Goal: Transaction & Acquisition: Purchase product/service

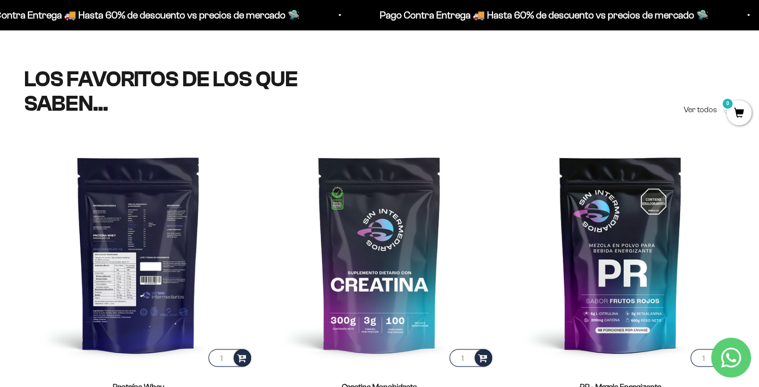
scroll to position [498, 0]
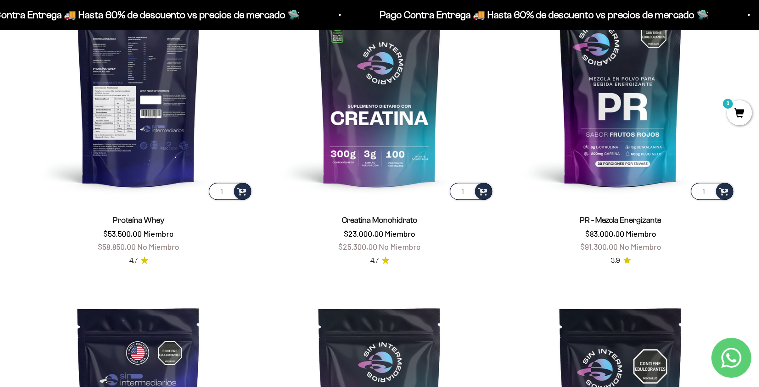
click at [135, 145] on img at bounding box center [138, 87] width 229 height 229
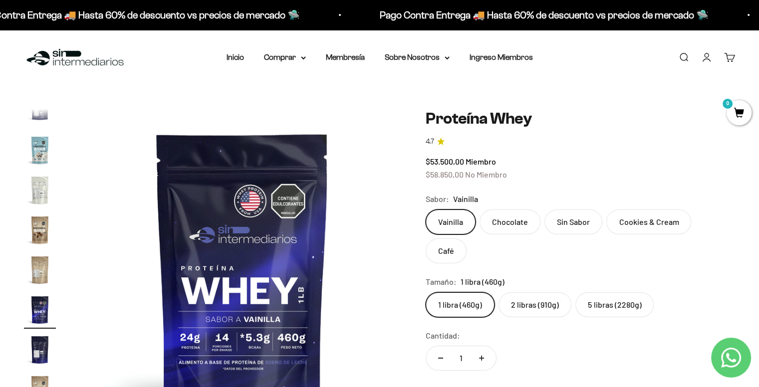
click at [534, 292] on label "2 libras (910g)" at bounding box center [534, 304] width 73 height 25
click at [426, 292] on input "2 libras (910g)" at bounding box center [425, 292] width 0 height 0
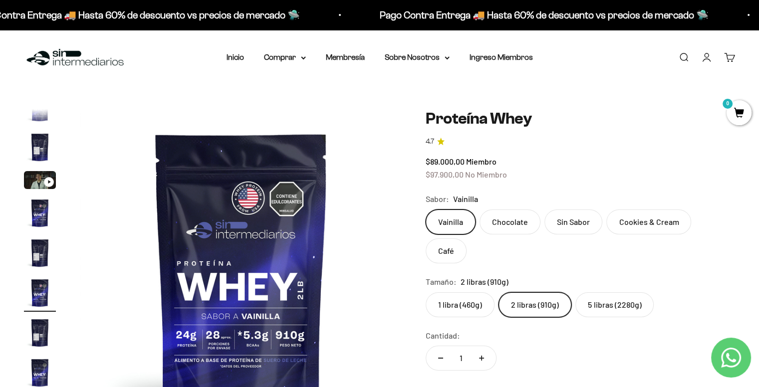
click at [605, 292] on label "5 libras (2280g)" at bounding box center [614, 304] width 78 height 25
click at [426, 292] on input "5 libras (2280g)" at bounding box center [425, 292] width 0 height 0
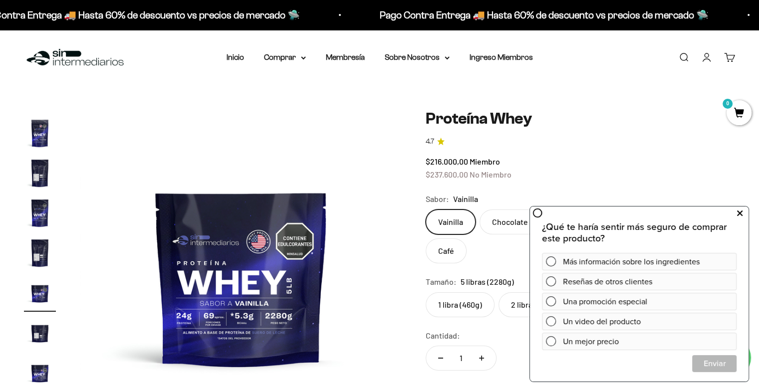
click at [735, 211] on button at bounding box center [739, 214] width 18 height 16
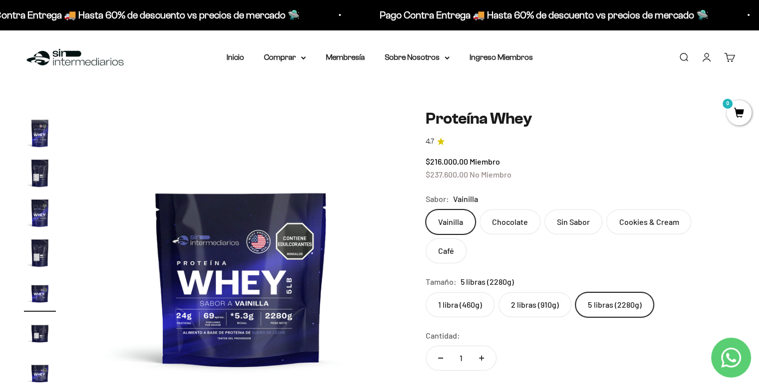
click at [509, 220] on label "Chocolate" at bounding box center [510, 222] width 61 height 25
click at [426, 210] on input "Chocolate" at bounding box center [425, 209] width 0 height 0
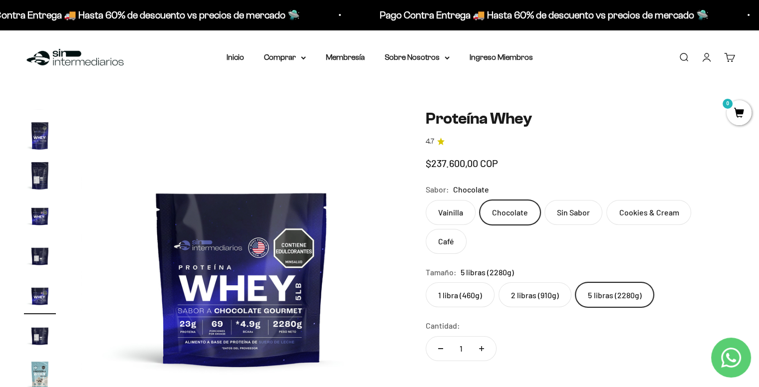
scroll to position [257, 0]
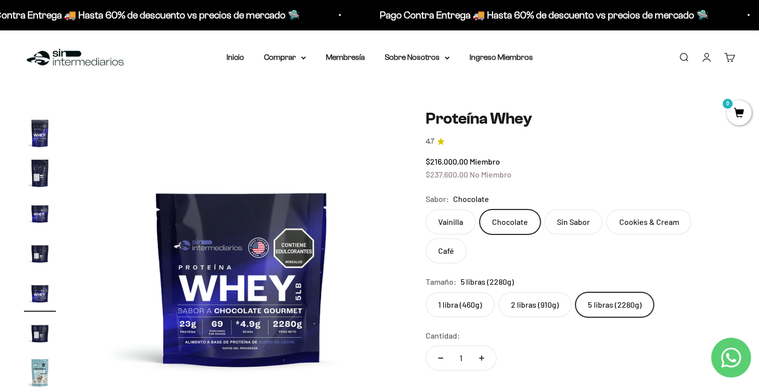
click at [570, 219] on label "Sin Sabor" at bounding box center [573, 222] width 58 height 25
click at [426, 210] on input "Sin Sabor" at bounding box center [425, 209] width 0 height 0
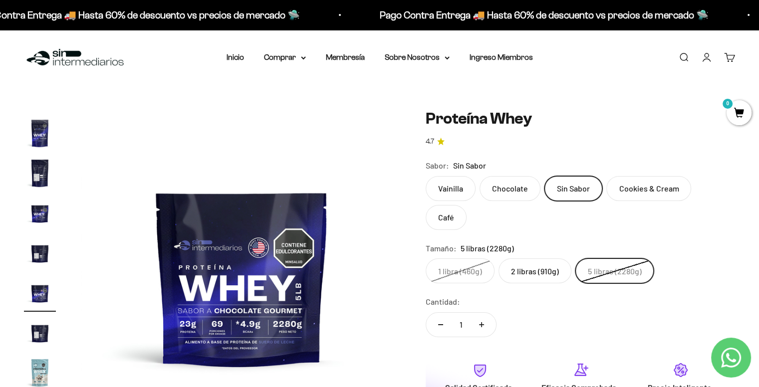
click at [647, 192] on label "Cookies & Cream" at bounding box center [648, 188] width 85 height 25
click at [426, 176] on input "Cookies & Cream" at bounding box center [425, 176] width 0 height 0
click at [467, 205] on label "Café" at bounding box center [446, 217] width 41 height 25
click at [426, 176] on input "Café" at bounding box center [425, 176] width 0 height 0
click at [39, 367] on img "Ir al artículo 14" at bounding box center [40, 373] width 32 height 32
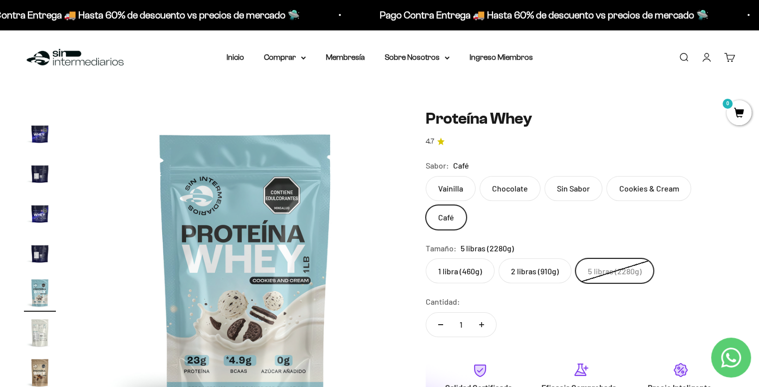
scroll to position [0, 4341]
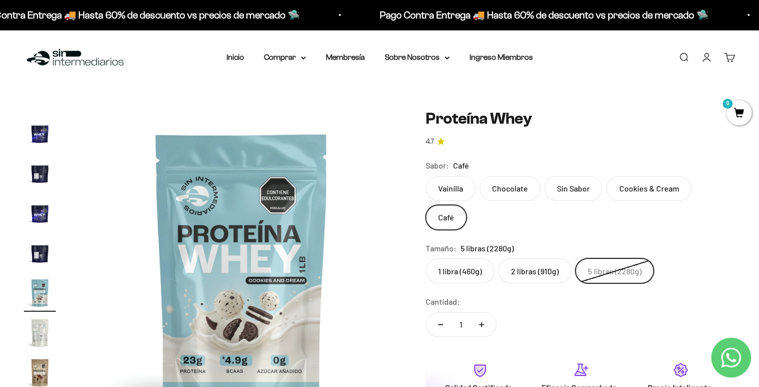
click at [533, 258] on label "2 libras (910g)" at bounding box center [534, 270] width 73 height 25
click at [426, 258] on input "2 libras (910g)" at bounding box center [425, 258] width 0 height 0
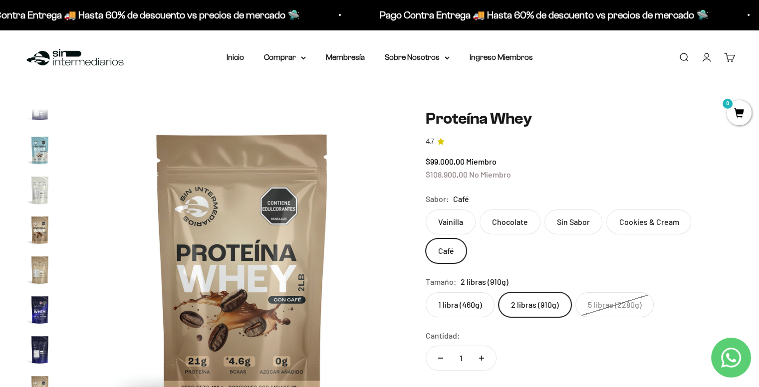
click at [238, 63] on li "Inicio" at bounding box center [235, 57] width 17 height 13
click at [238, 60] on link "Inicio" at bounding box center [235, 57] width 17 height 8
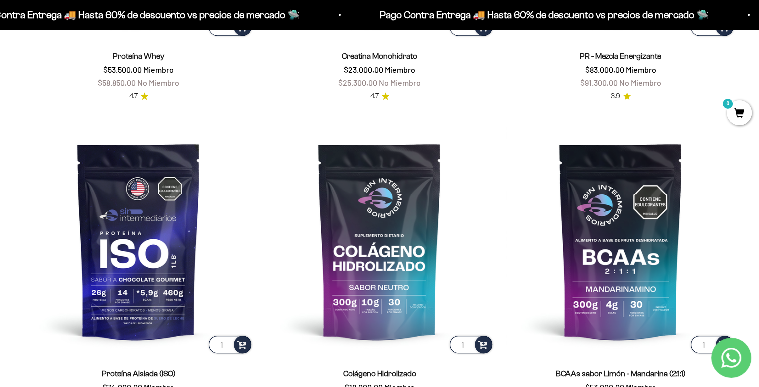
scroll to position [665, 0]
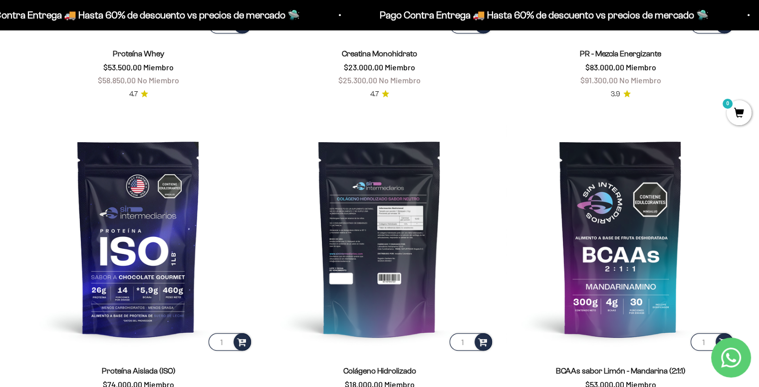
click at [382, 260] on img at bounding box center [379, 238] width 229 height 229
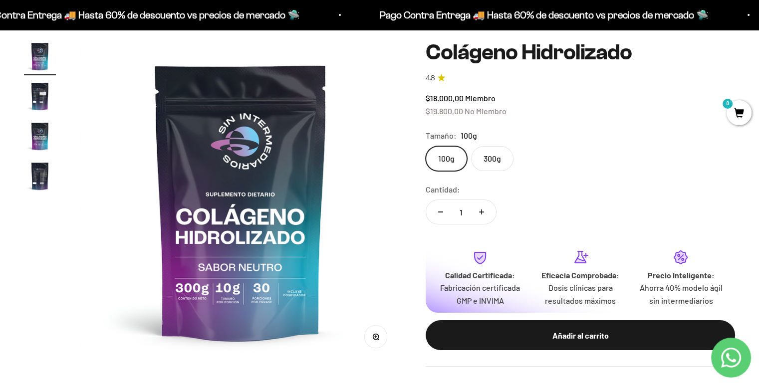
scroll to position [93, 0]
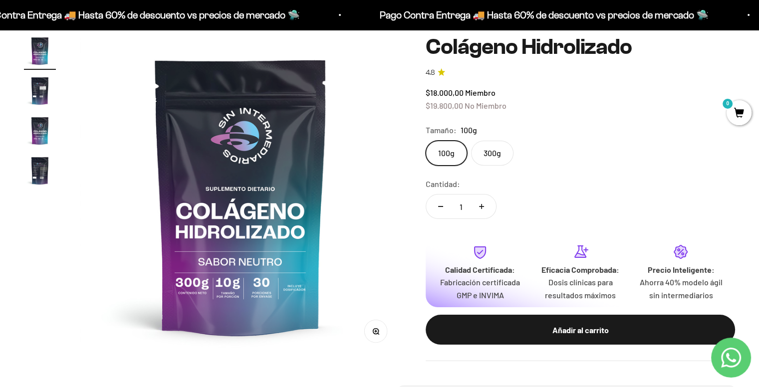
click at [491, 153] on label "300g" at bounding box center [492, 153] width 42 height 25
click at [426, 141] on input "300g" at bounding box center [425, 140] width 0 height 0
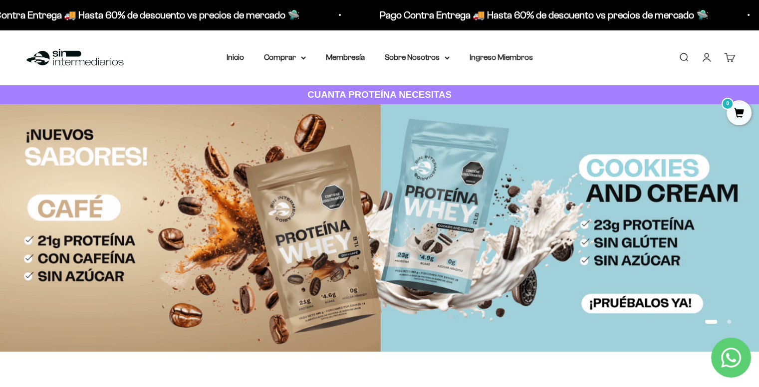
click at [680, 52] on link "Buscar" at bounding box center [683, 57] width 11 height 11
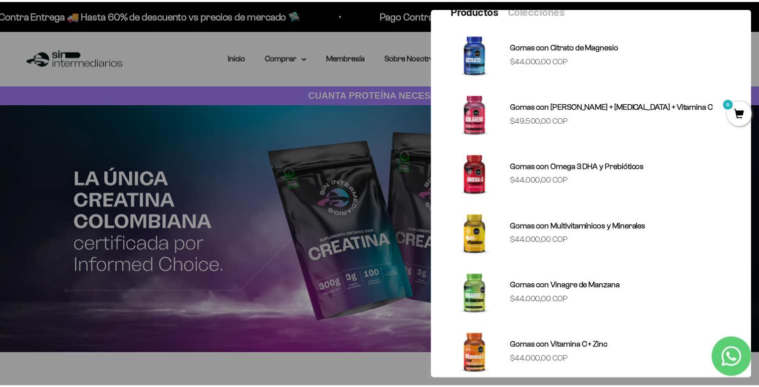
scroll to position [84, 0]
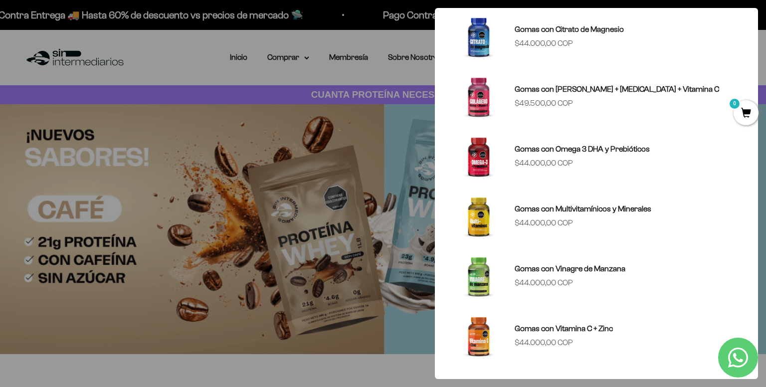
type input "gomas"
click at [345, 195] on div at bounding box center [383, 193] width 766 height 387
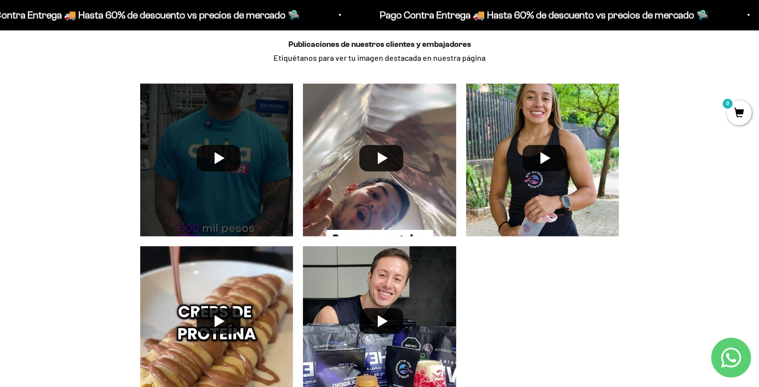
scroll to position [2661, 0]
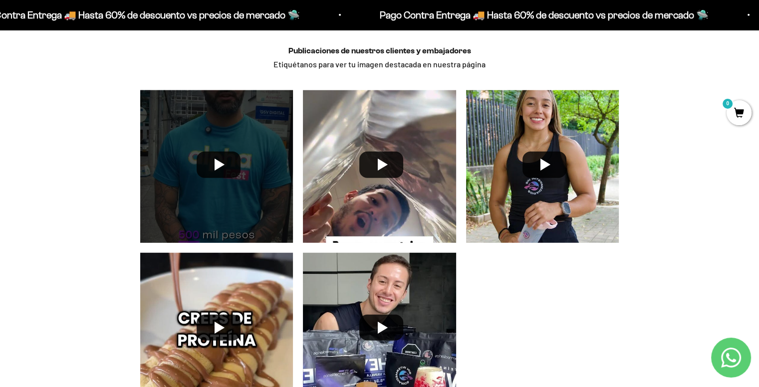
click at [222, 173] on div at bounding box center [216, 166] width 163 height 163
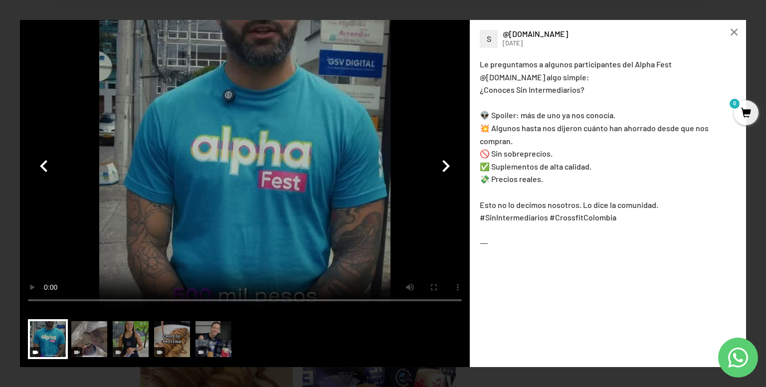
click at [265, 91] on video at bounding box center [245, 165] width 450 height 291
click at [446, 166] on button "button" at bounding box center [446, 166] width 24 height 24
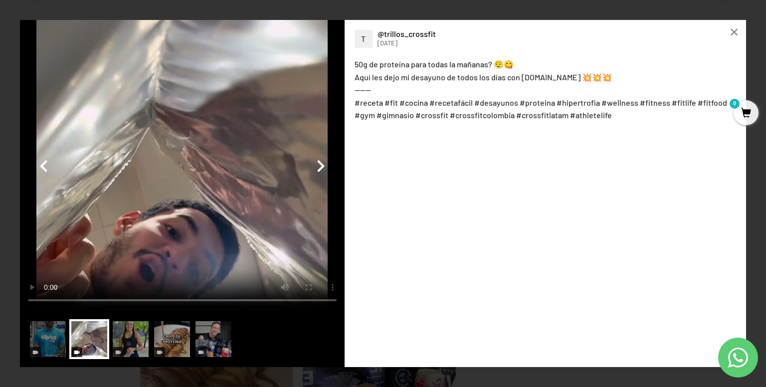
click at [43, 168] on button "button" at bounding box center [44, 166] width 24 height 24
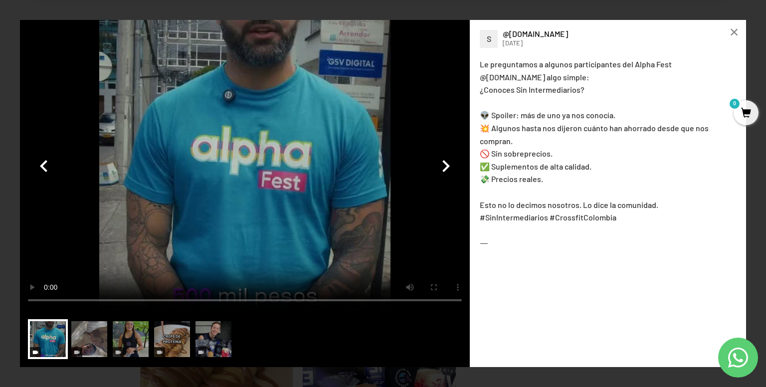
click at [43, 168] on button "button" at bounding box center [44, 166] width 24 height 24
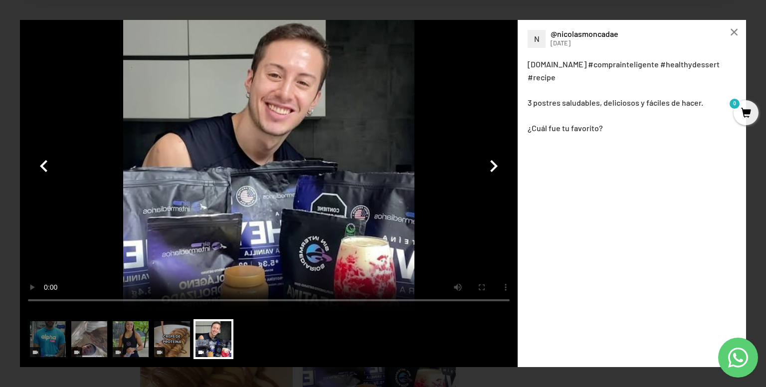
click at [284, 172] on video at bounding box center [269, 165] width 498 height 291
click at [182, 351] on img at bounding box center [172, 339] width 40 height 40
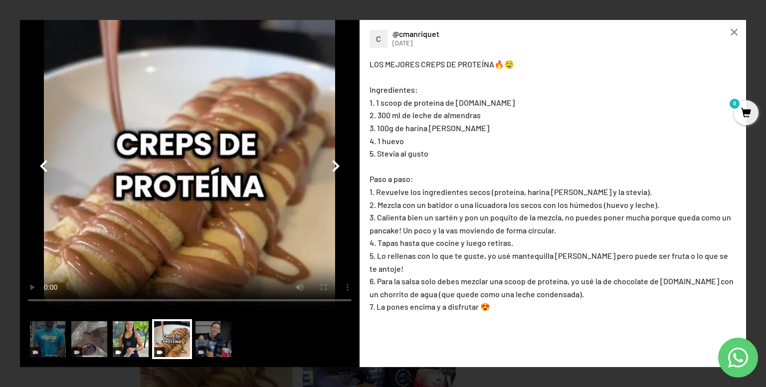
click at [128, 339] on img at bounding box center [131, 339] width 40 height 40
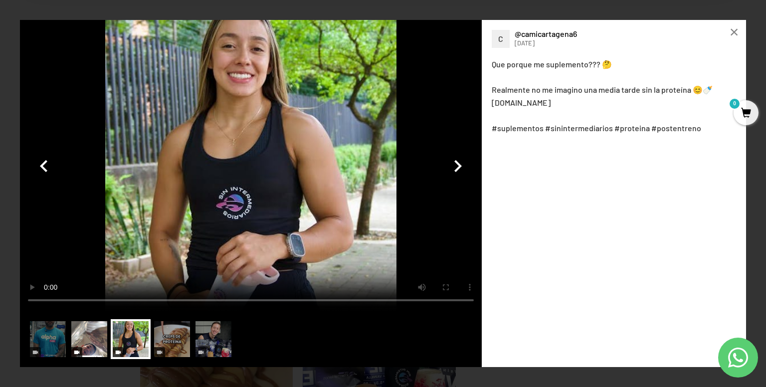
click at [74, 348] on div at bounding box center [89, 339] width 40 height 40
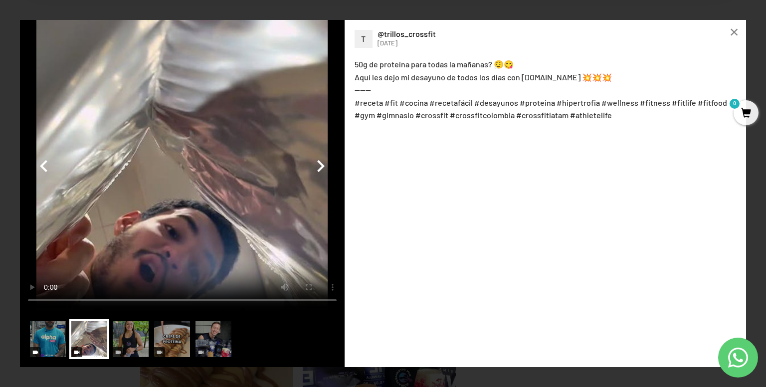
click at [52, 344] on img at bounding box center [48, 339] width 40 height 40
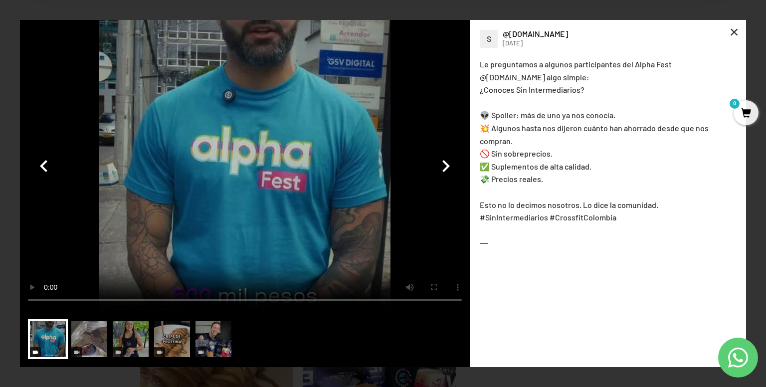
click at [736, 30] on div "×" at bounding box center [735, 32] width 24 height 24
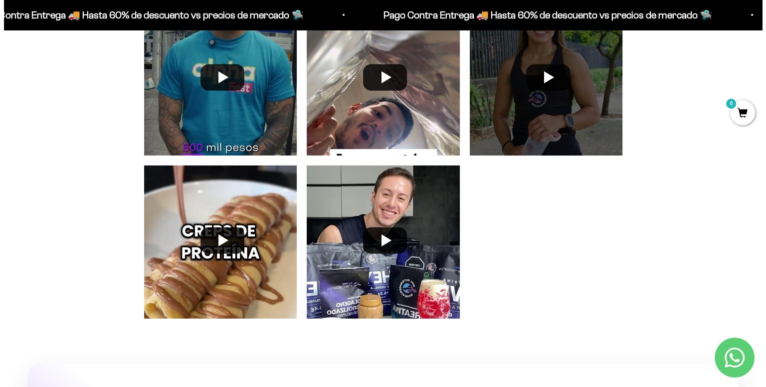
scroll to position [2613, 0]
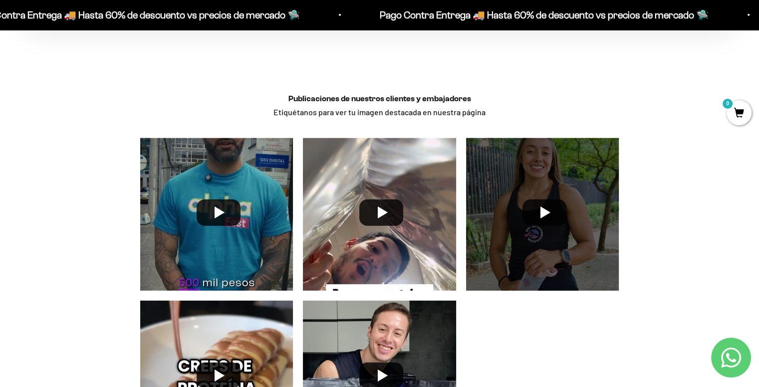
click at [549, 210] on div at bounding box center [542, 214] width 163 height 163
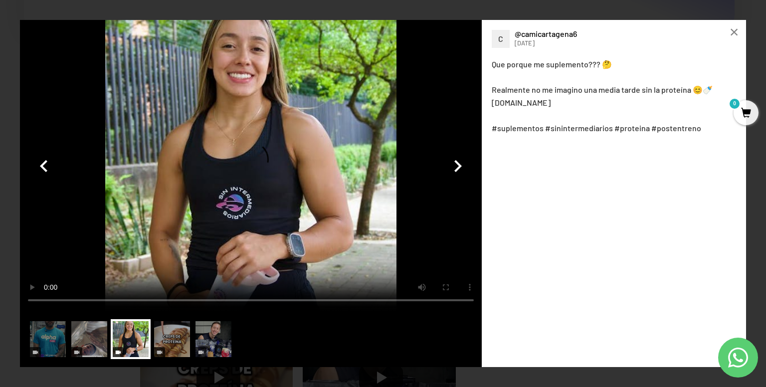
scroll to position [2613, 0]
click at [59, 334] on img at bounding box center [48, 339] width 40 height 40
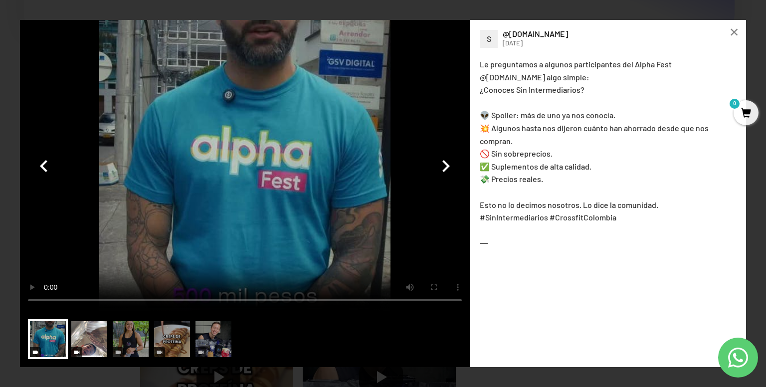
click at [84, 338] on img at bounding box center [89, 339] width 40 height 40
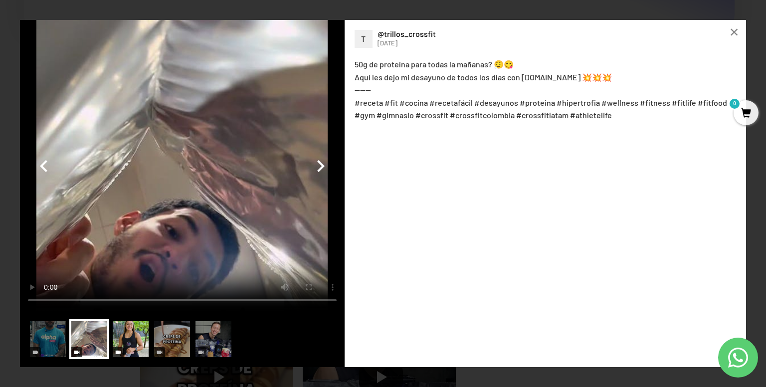
click at [134, 336] on img at bounding box center [131, 339] width 40 height 40
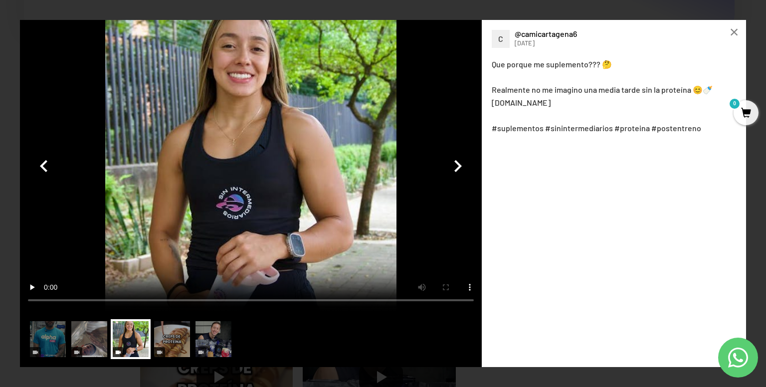
scroll to position [2613, 0]
click at [170, 337] on img at bounding box center [172, 339] width 40 height 40
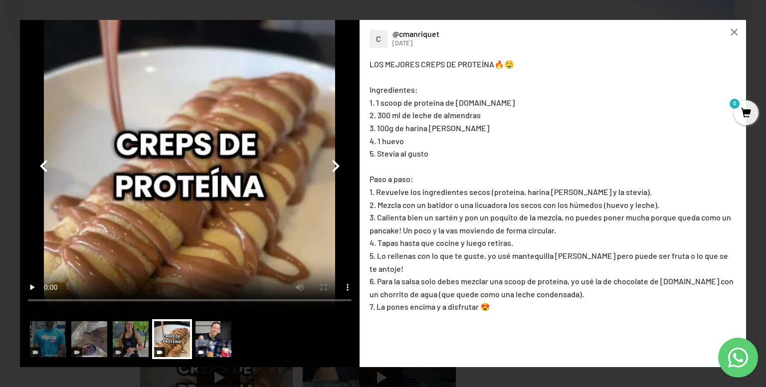
click at [207, 333] on img at bounding box center [214, 339] width 40 height 40
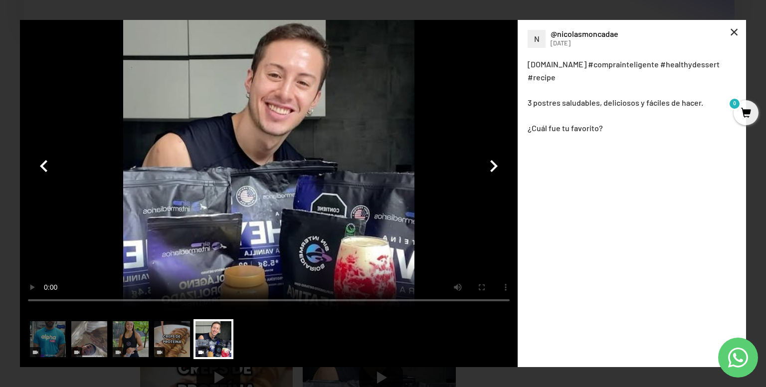
click at [734, 32] on div "×" at bounding box center [735, 32] width 24 height 24
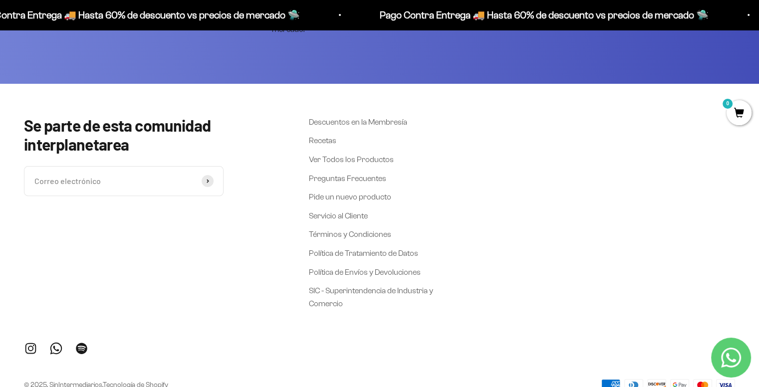
scroll to position [4110, 0]
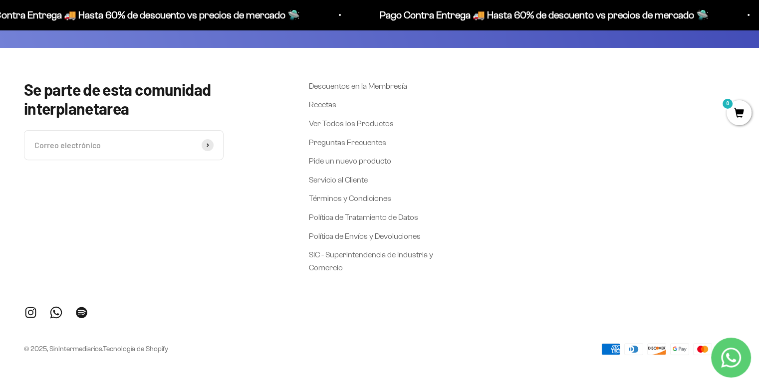
click at [32, 313] on link "Síguenos en Instagram" at bounding box center [30, 312] width 13 height 13
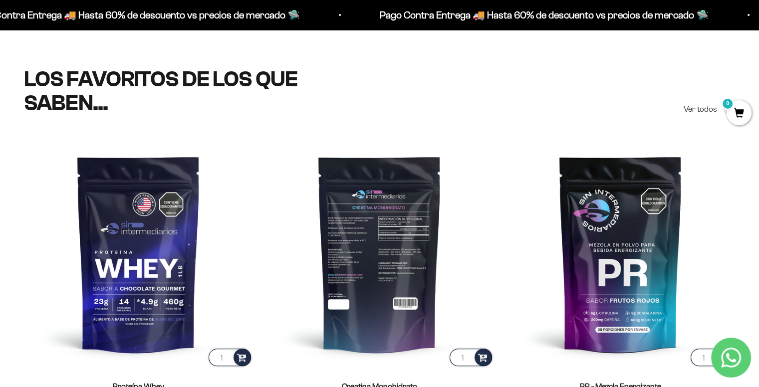
scroll to position [499, 0]
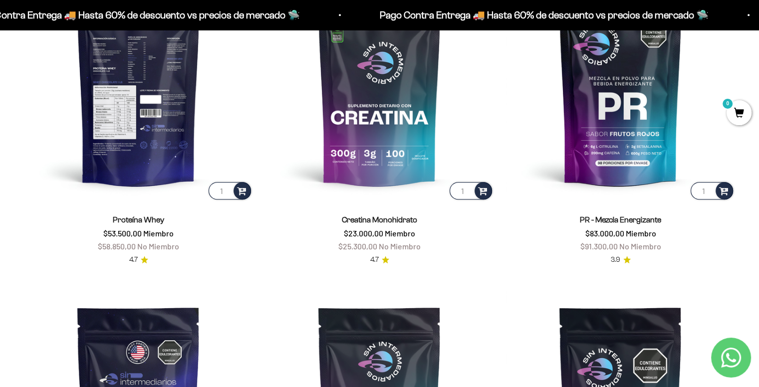
click at [174, 106] on img at bounding box center [138, 87] width 229 height 229
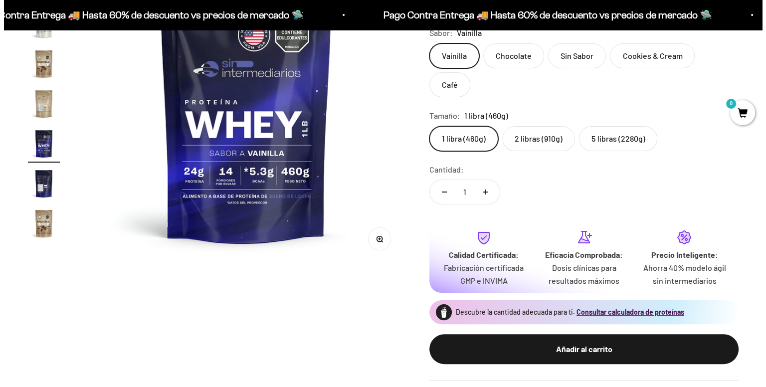
scroll to position [0, 5676]
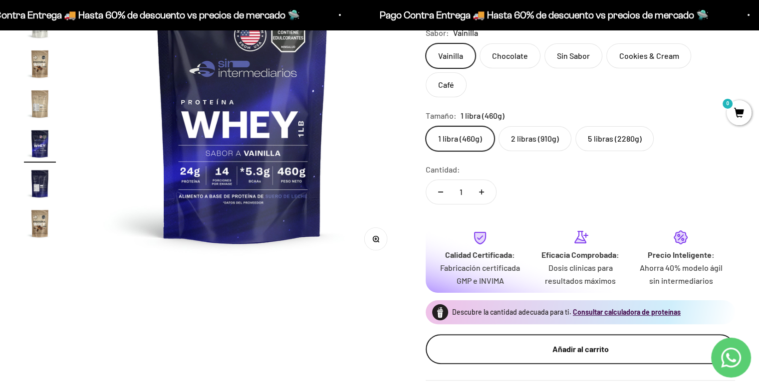
click at [582, 343] on div "Añadir al carrito" at bounding box center [580, 349] width 269 height 13
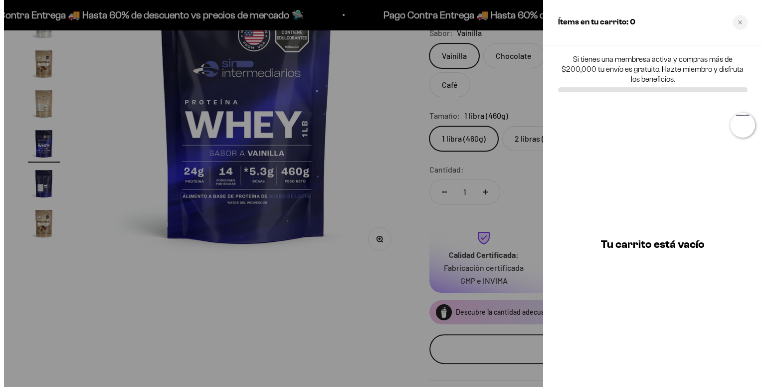
scroll to position [0, 5748]
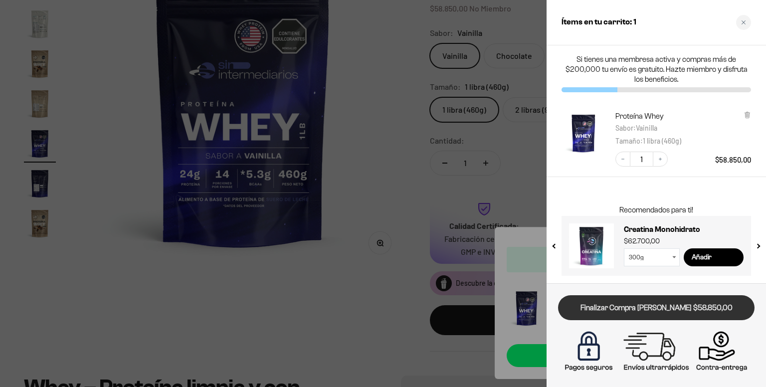
click at [661, 305] on link "Finalizar Compra [PERSON_NAME] $58.850,00" at bounding box center [656, 307] width 197 height 25
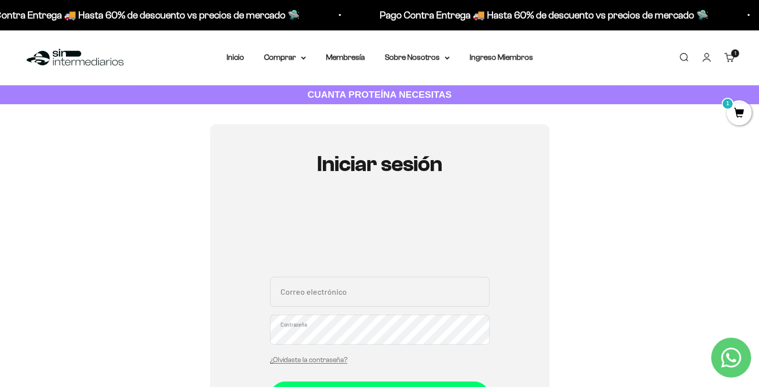
scroll to position [166, 0]
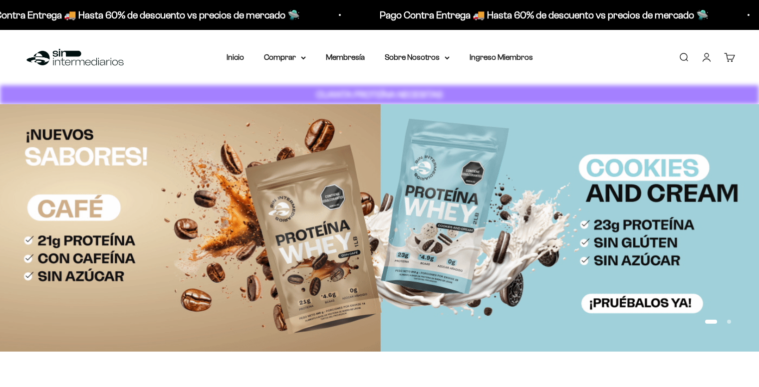
scroll to position [499, 0]
